Goal: Navigation & Orientation: Go to known website

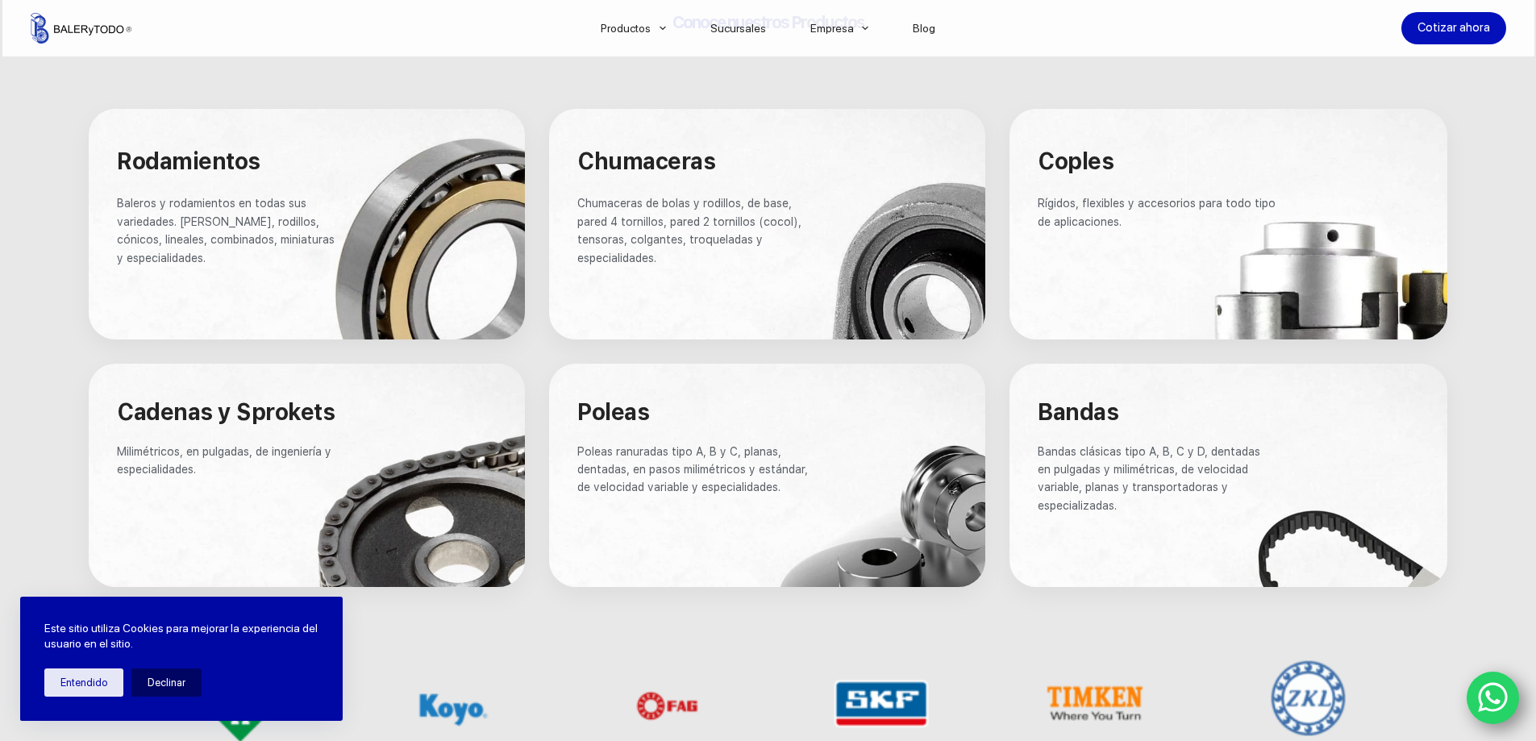
scroll to position [968, 0]
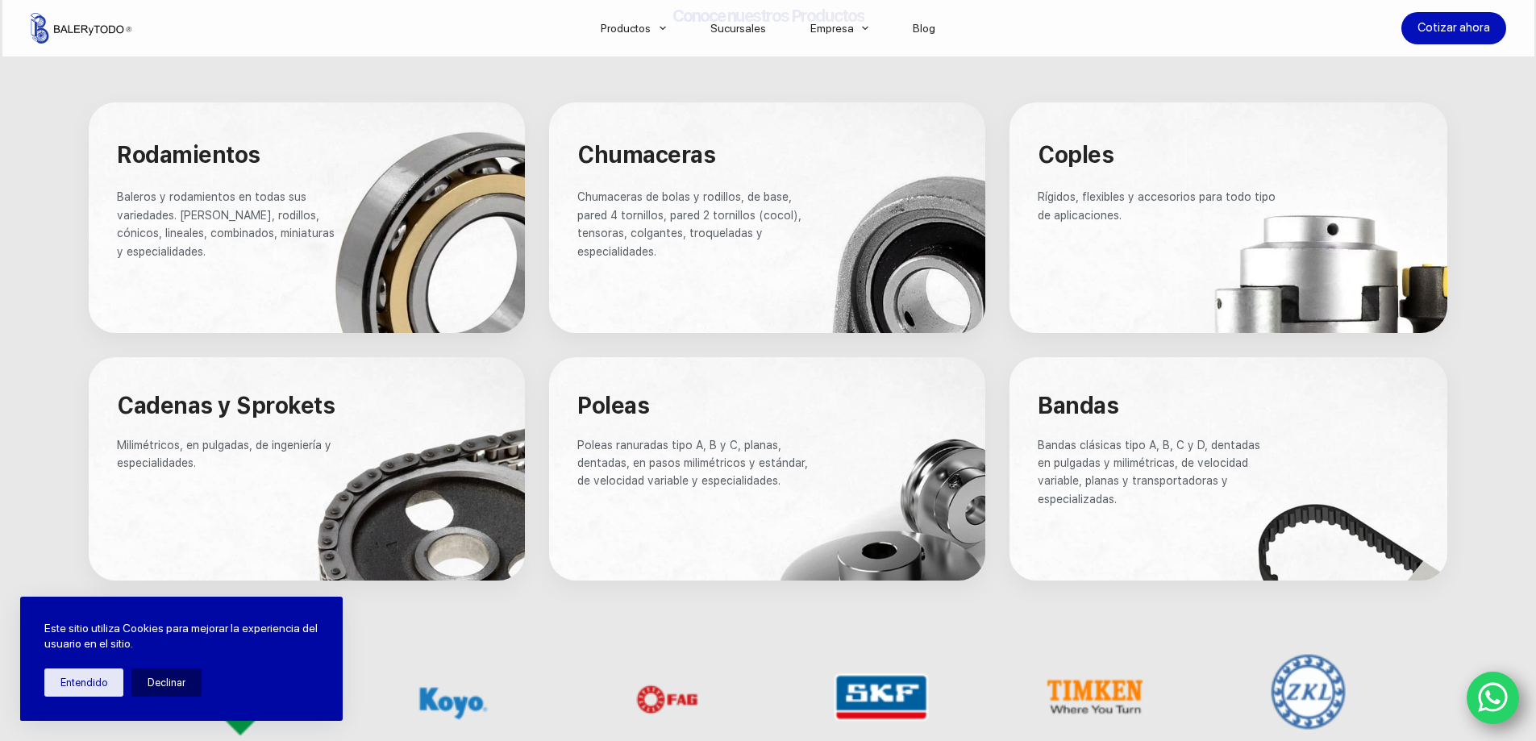
click at [297, 246] on p "Baleros y rodamientos en todas sus variedades. [PERSON_NAME], rodillos, cónicos…" at bounding box center [229, 224] width 224 height 73
click at [360, 215] on div at bounding box center [307, 217] width 436 height 231
click at [80, 685] on button "Entendido" at bounding box center [83, 683] width 79 height 28
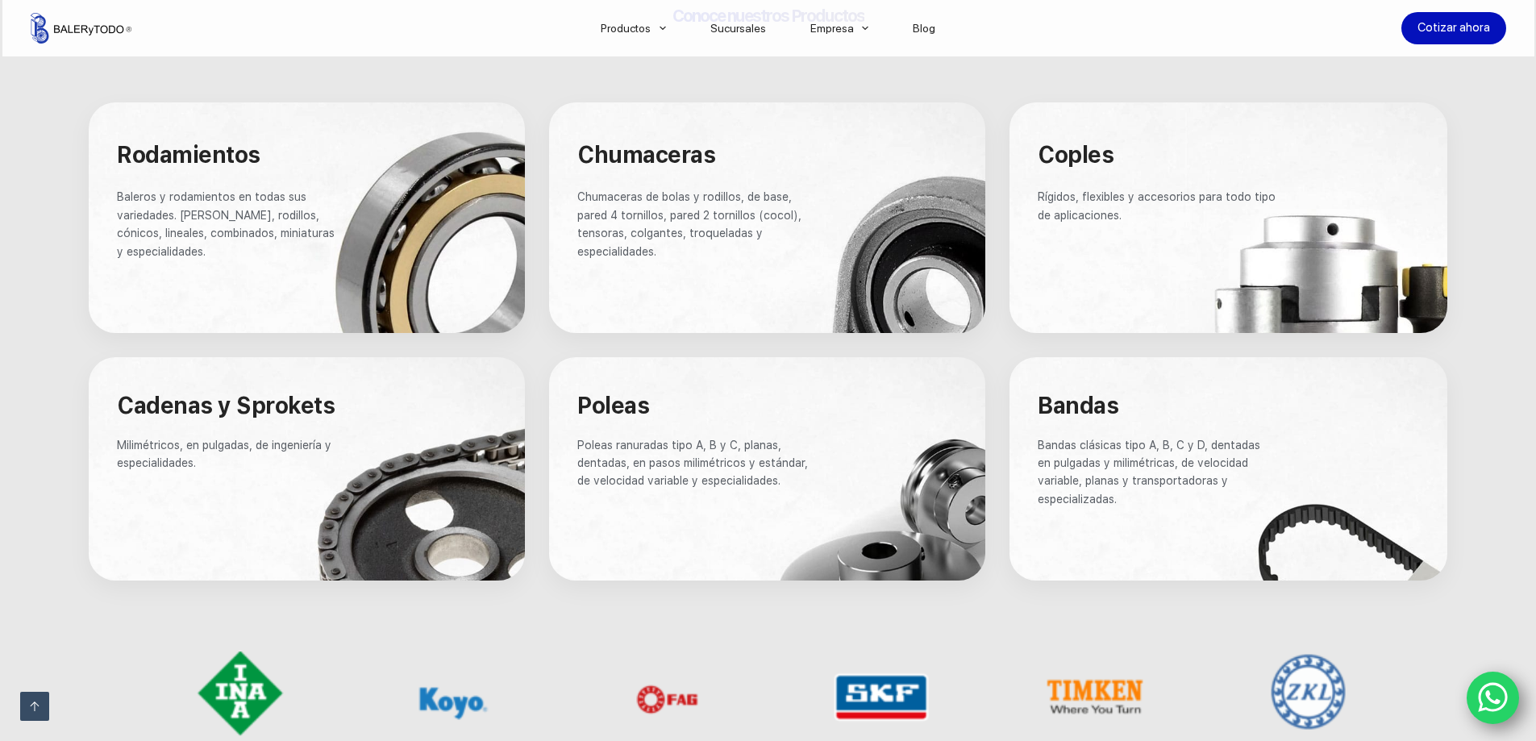
click at [272, 265] on div at bounding box center [307, 217] width 436 height 231
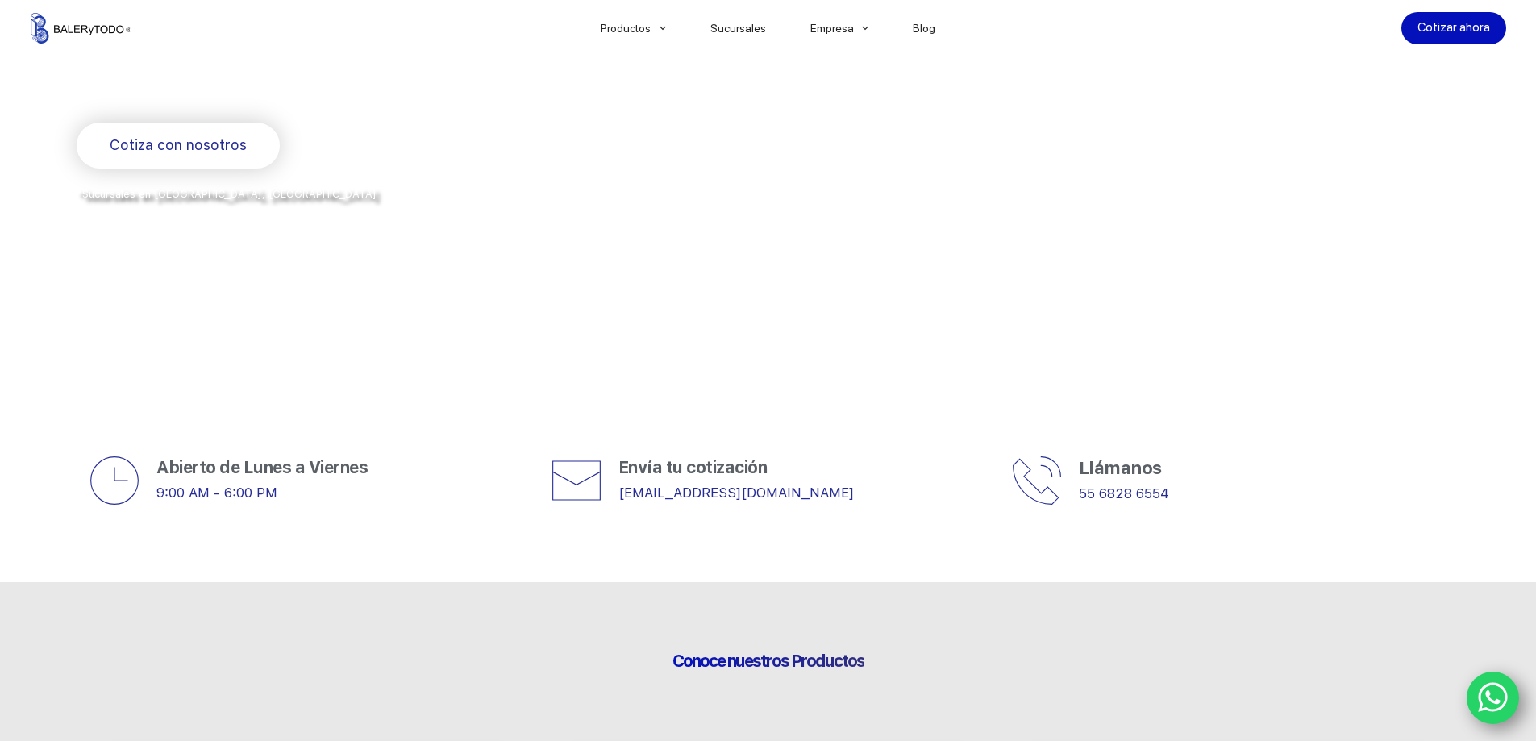
scroll to position [0, 0]
